Goal: Navigation & Orientation: Find specific page/section

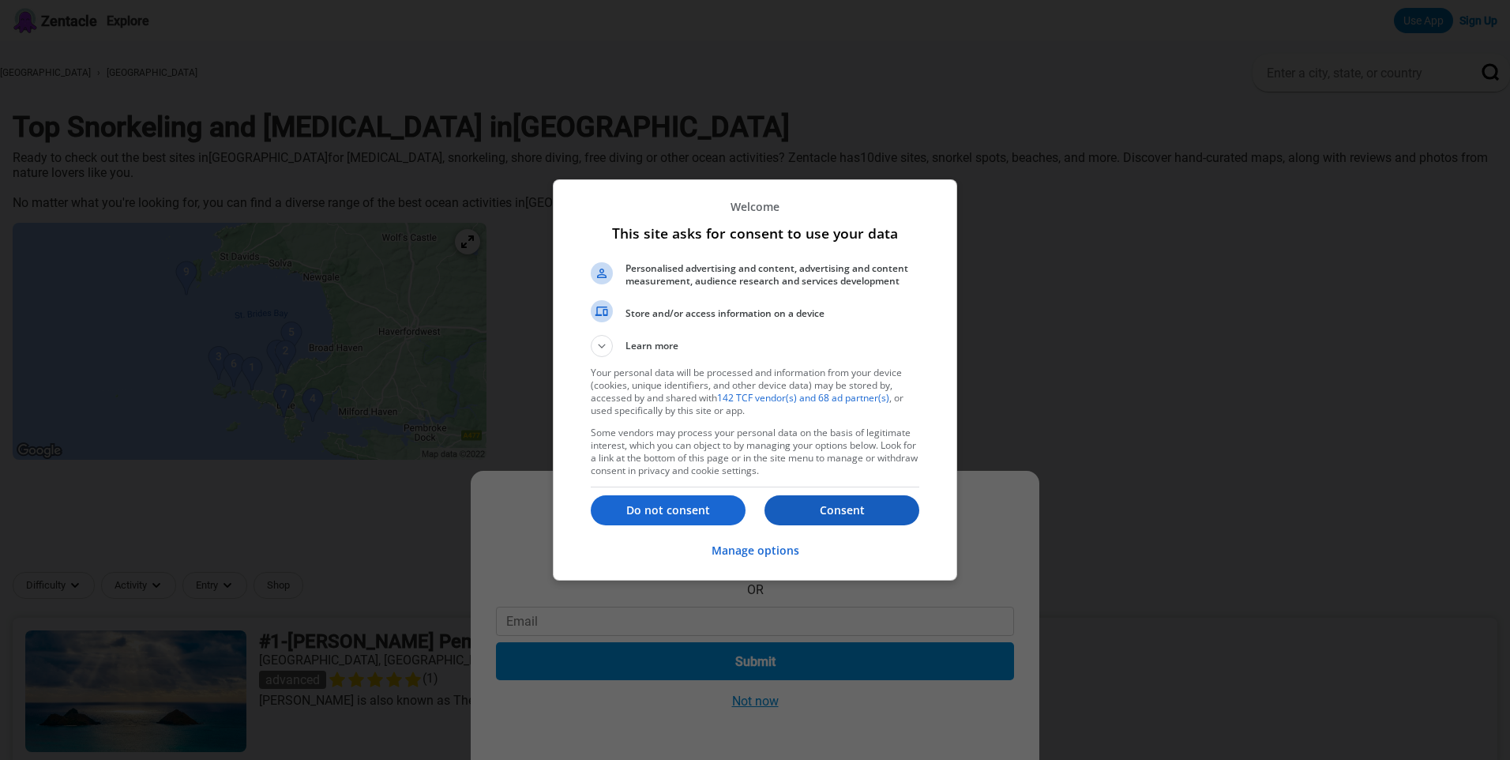
click at [823, 504] on p "Consent" at bounding box center [842, 510] width 155 height 16
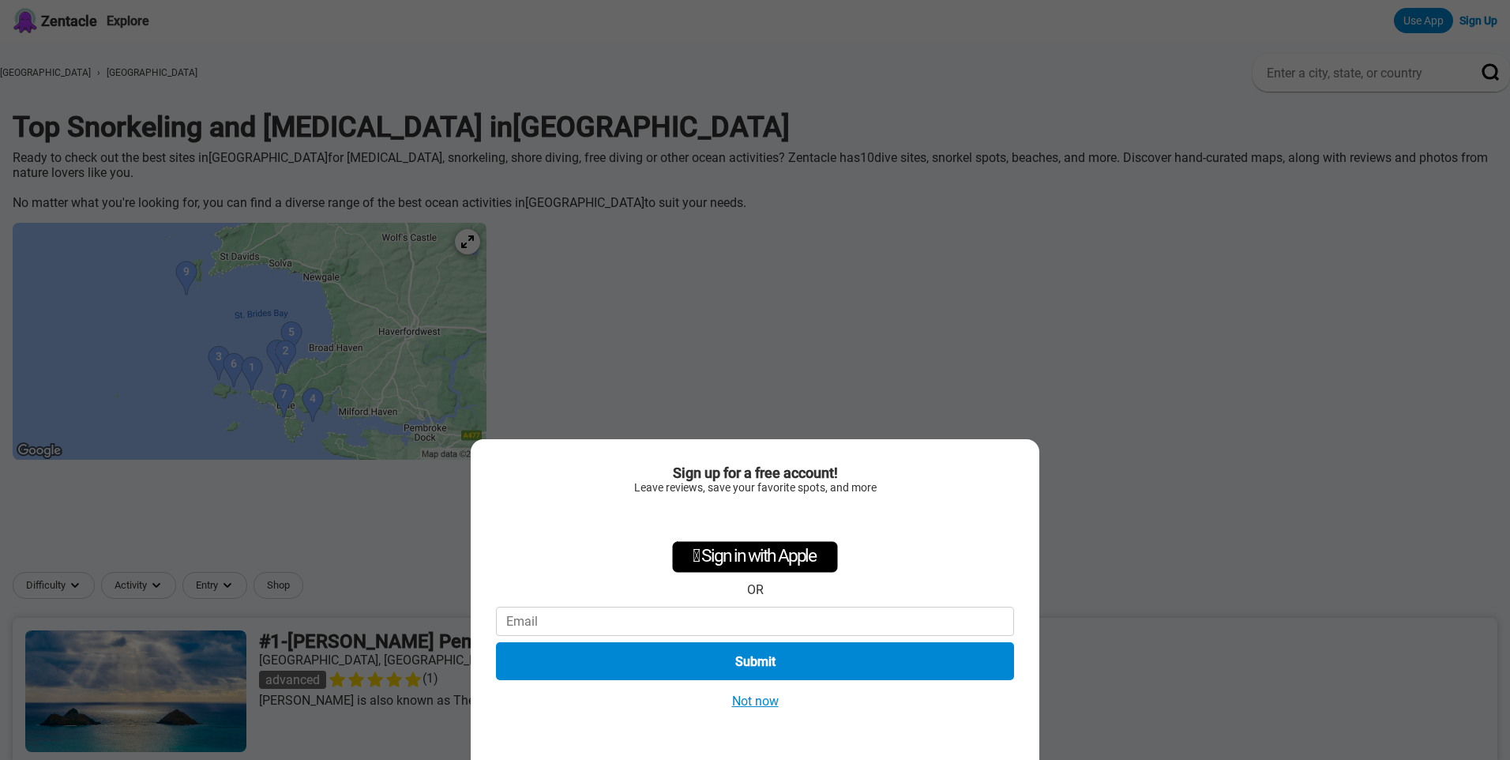
click at [765, 706] on button "Not now" at bounding box center [756, 701] width 56 height 17
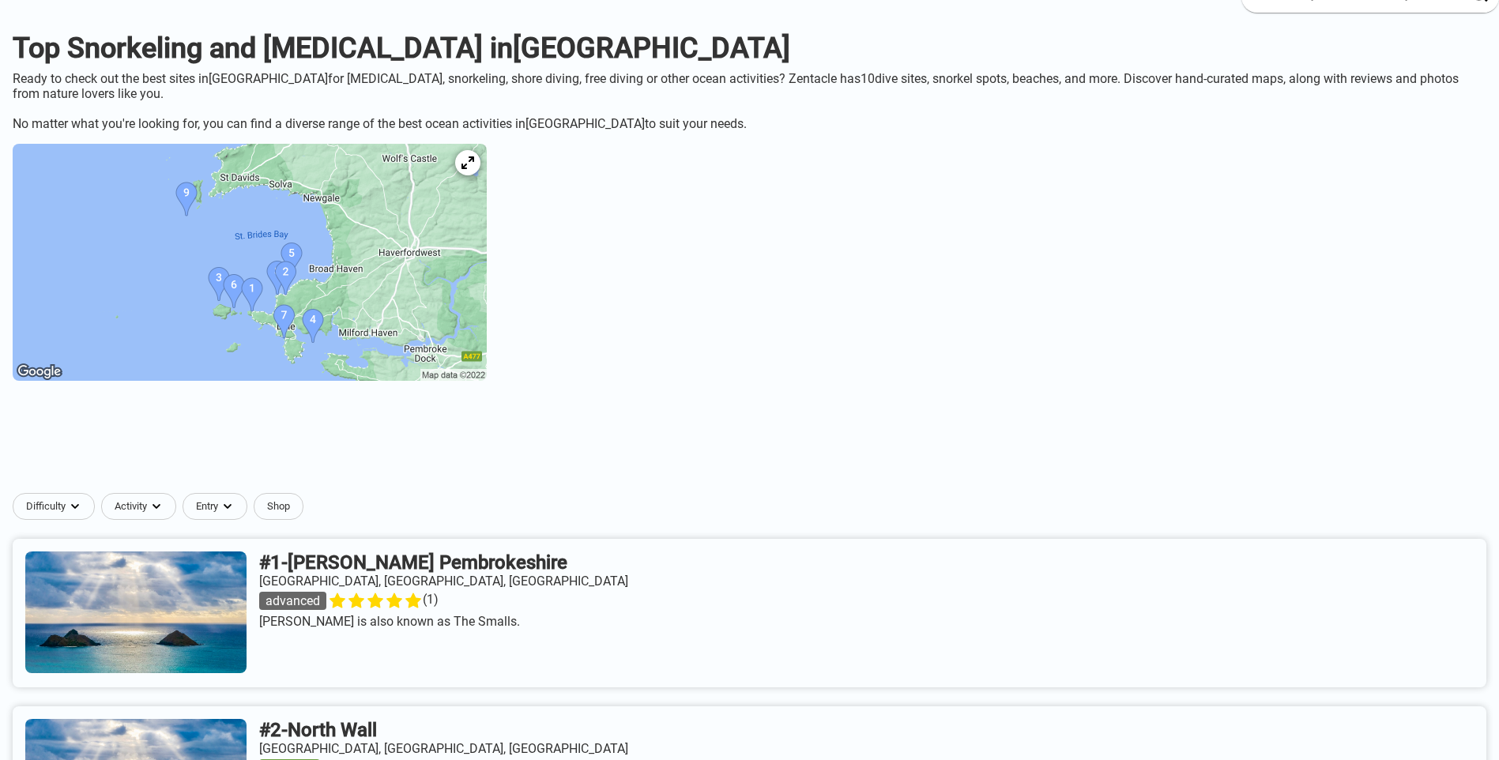
scroll to position [237, 0]
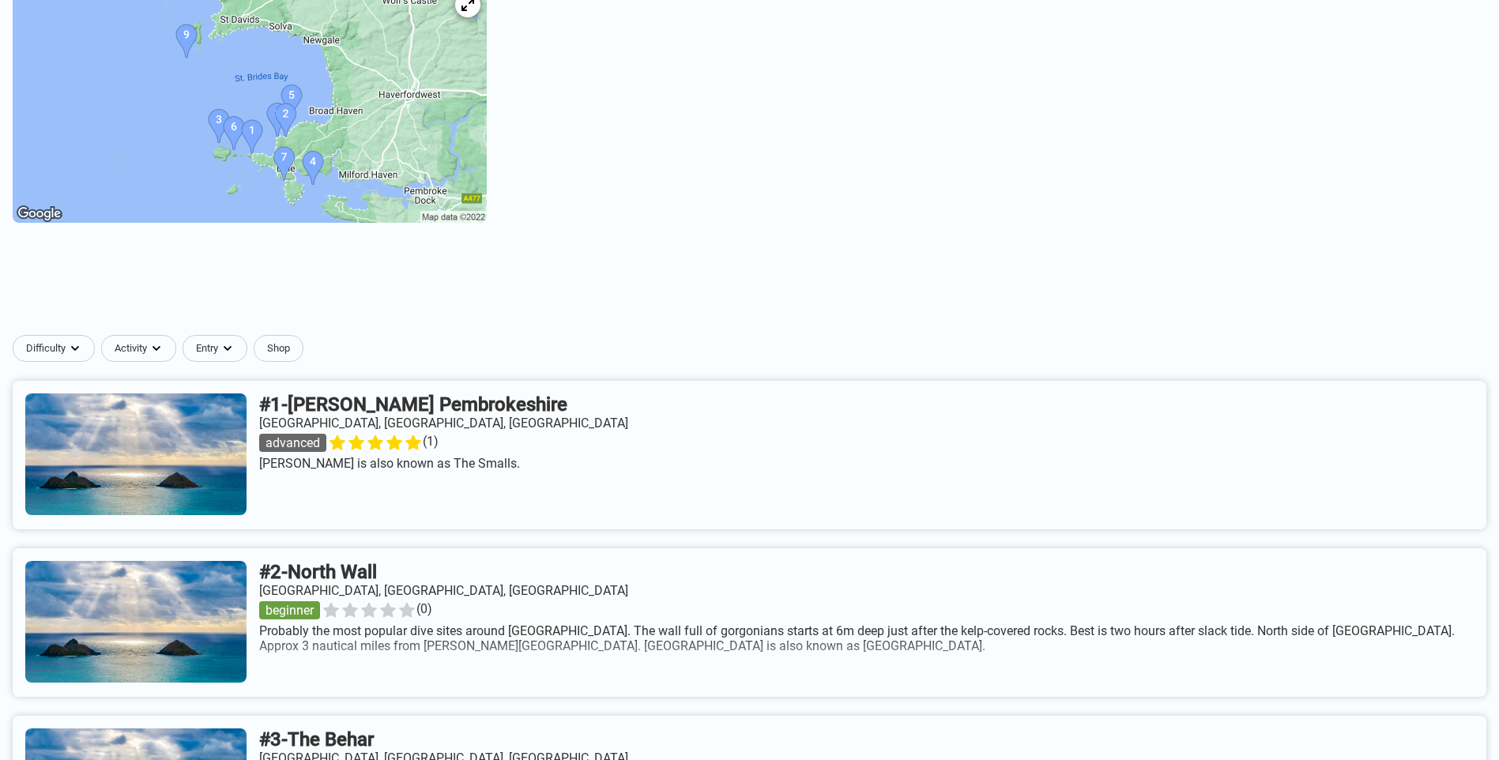
click at [329, 141] on img at bounding box center [250, 104] width 474 height 237
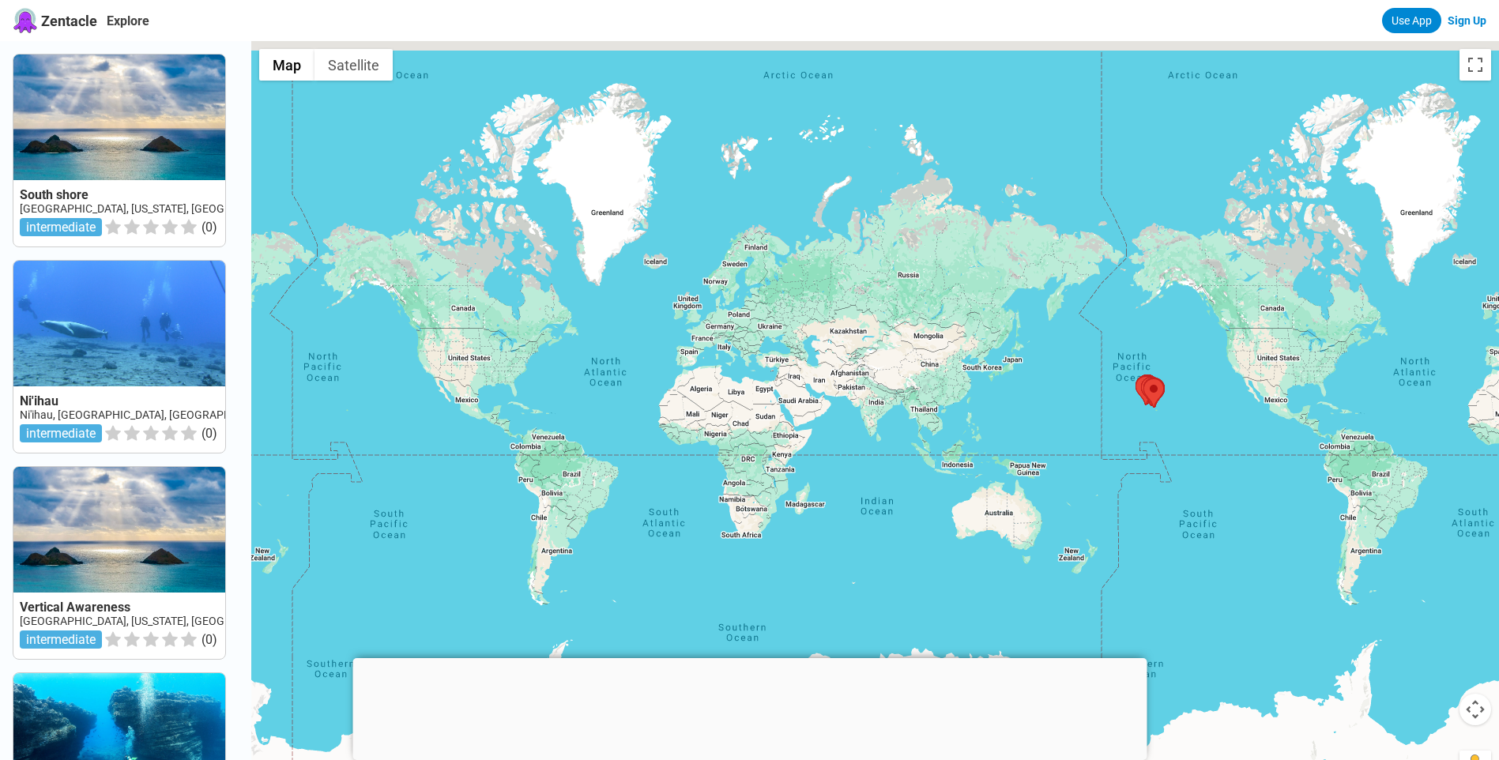
drag, startPoint x: 499, startPoint y: 363, endPoint x: 672, endPoint y: 348, distance: 173.6
click at [671, 347] on div at bounding box center [874, 421] width 1247 height 760
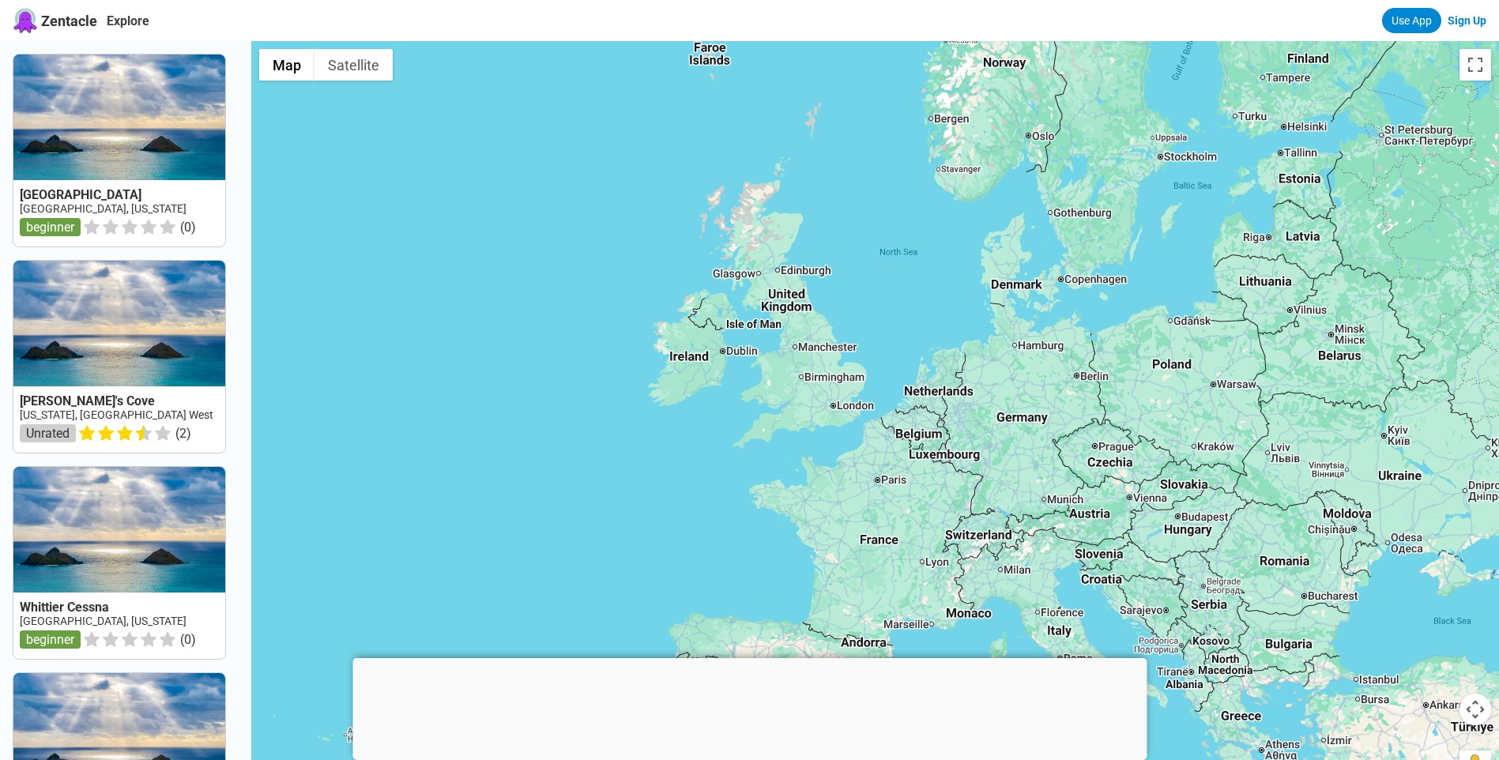
drag, startPoint x: 770, startPoint y: 160, endPoint x: 741, endPoint y: 379, distance: 220.8
click at [741, 379] on div at bounding box center [874, 421] width 1247 height 760
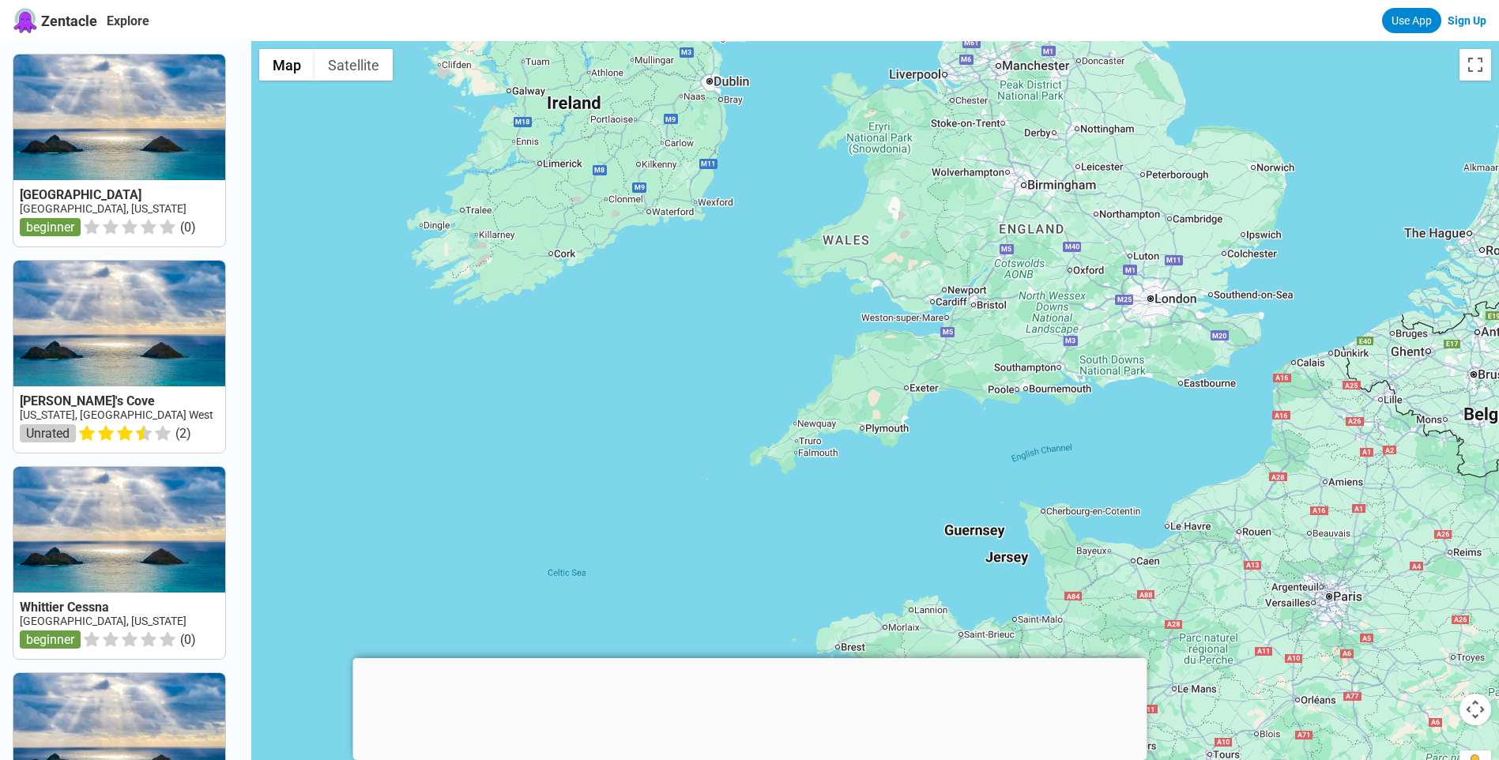
drag, startPoint x: 961, startPoint y: 424, endPoint x: 871, endPoint y: 285, distance: 165.2
click at [874, 288] on div at bounding box center [874, 421] width 1247 height 760
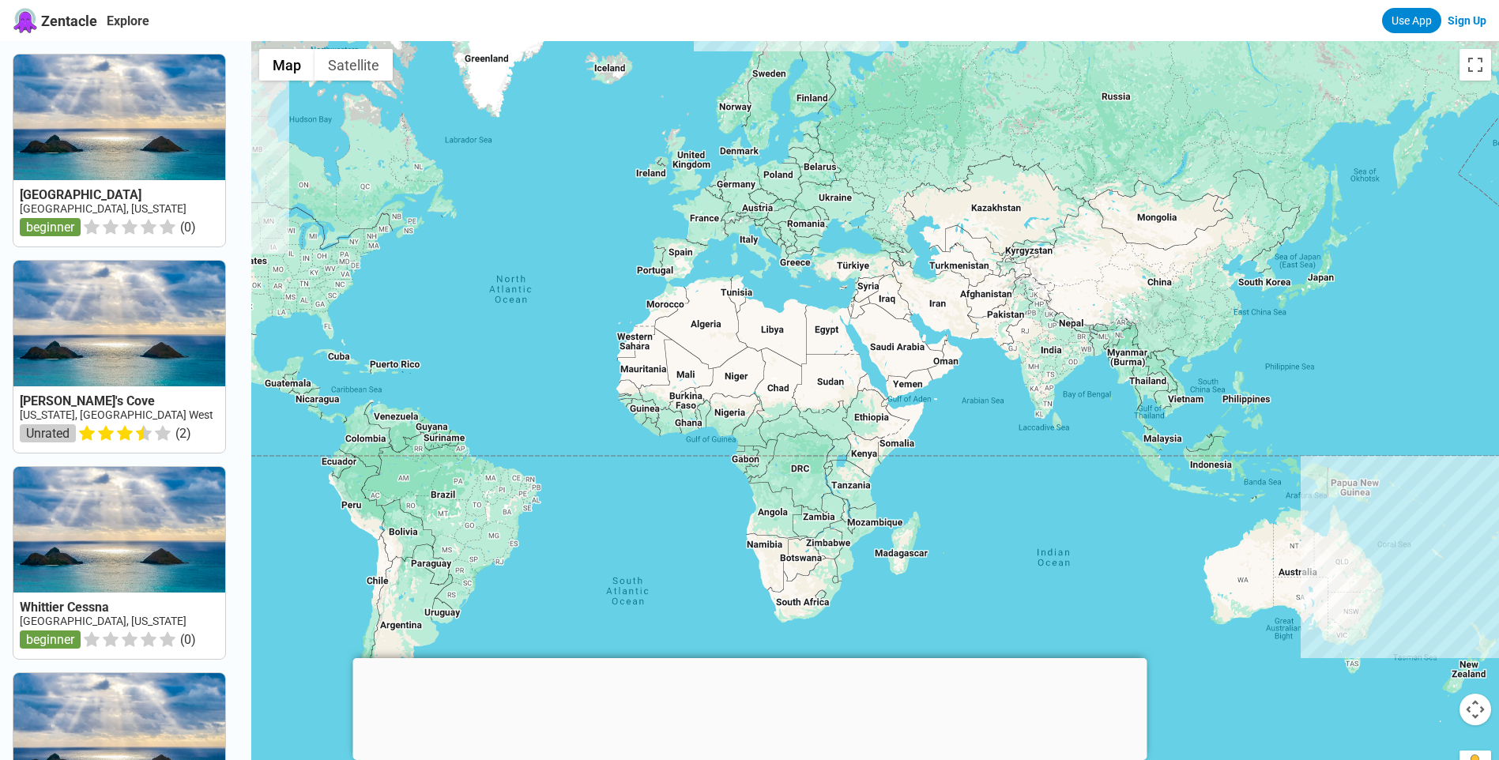
drag, startPoint x: 769, startPoint y: 378, endPoint x: 698, endPoint y: 173, distance: 217.6
click at [698, 173] on div at bounding box center [874, 421] width 1247 height 760
